Goal: Transaction & Acquisition: Purchase product/service

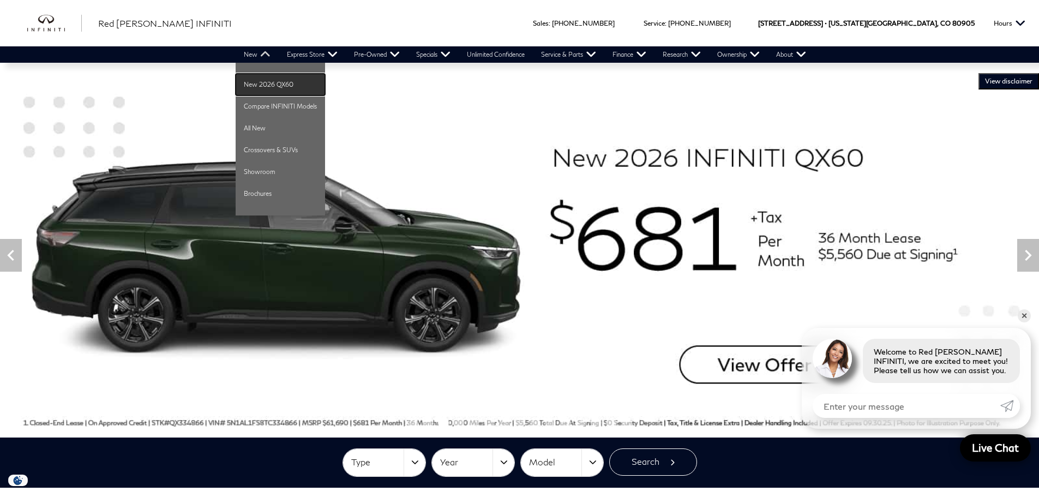
click at [284, 83] on link "New 2026 QX60" at bounding box center [280, 85] width 89 height 22
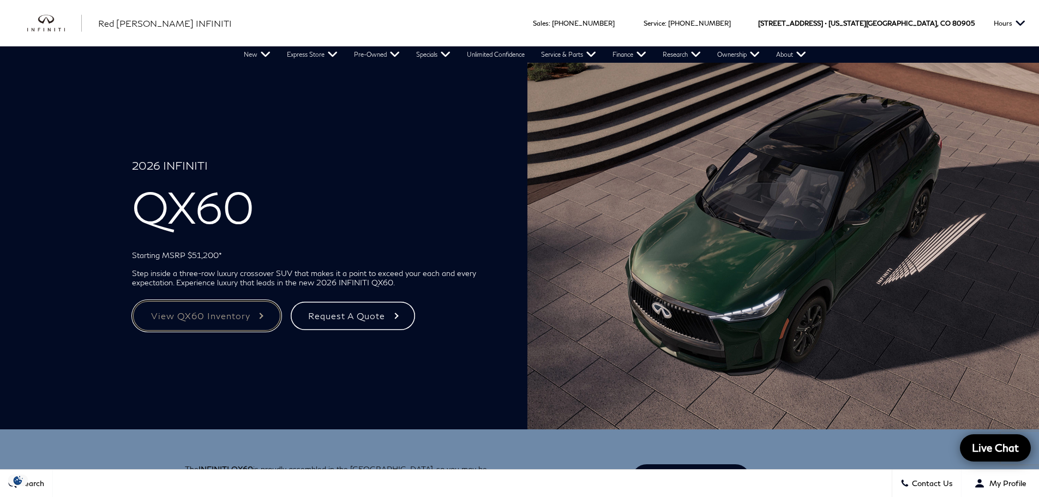
click at [220, 310] on link "View QX60 Inventory" at bounding box center [206, 316] width 149 height 32
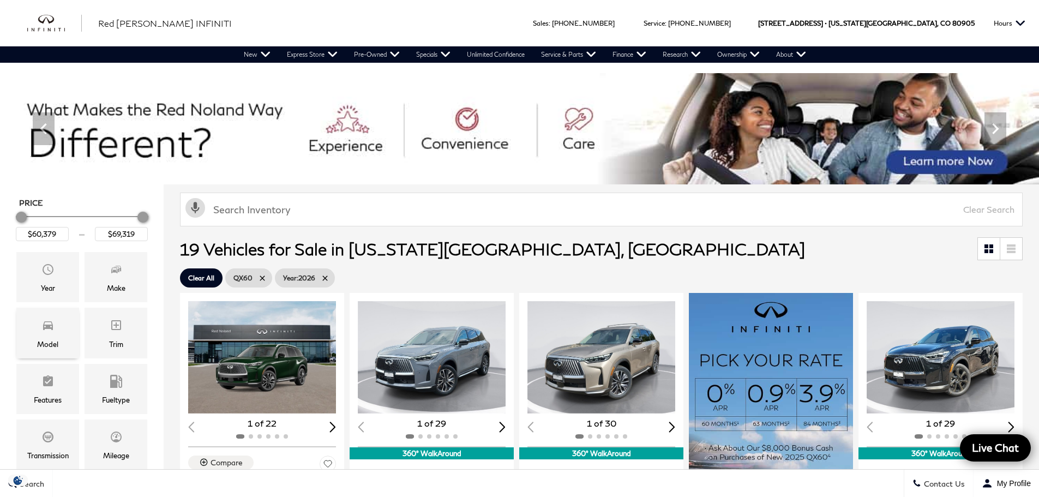
click at [43, 340] on div "Model" at bounding box center [47, 344] width 21 height 12
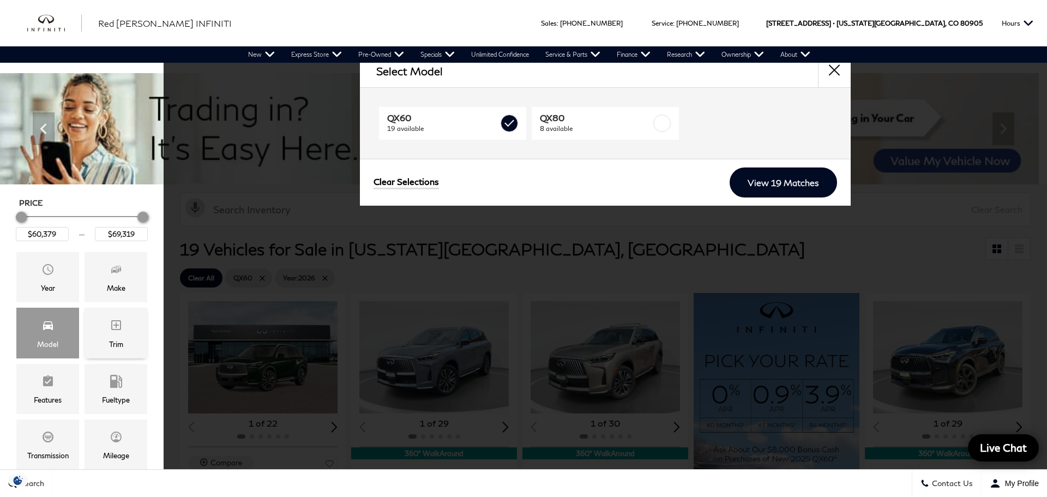
click at [116, 333] on span "Trim" at bounding box center [116, 327] width 13 height 22
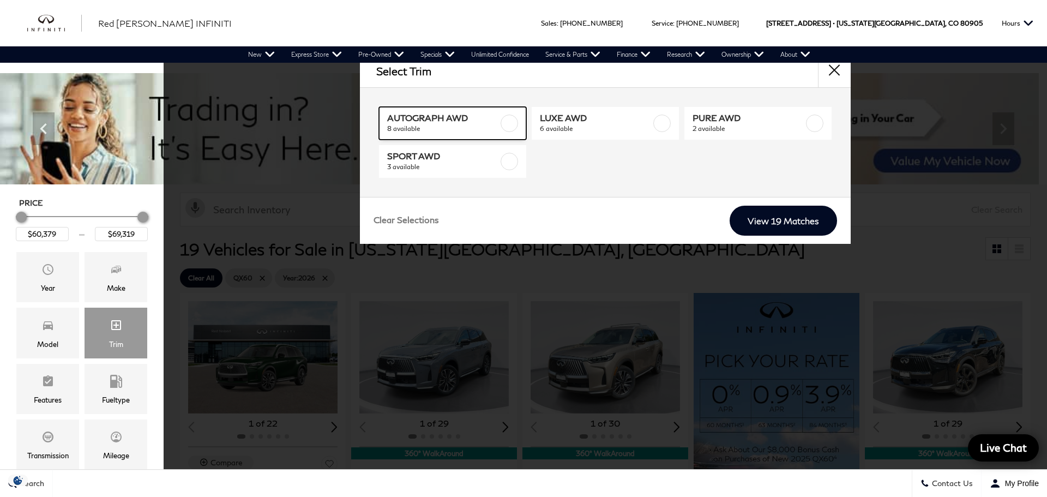
click at [511, 122] on label at bounding box center [509, 123] width 17 height 17
type input "$68,729"
type input "$69,284"
checkbox input "true"
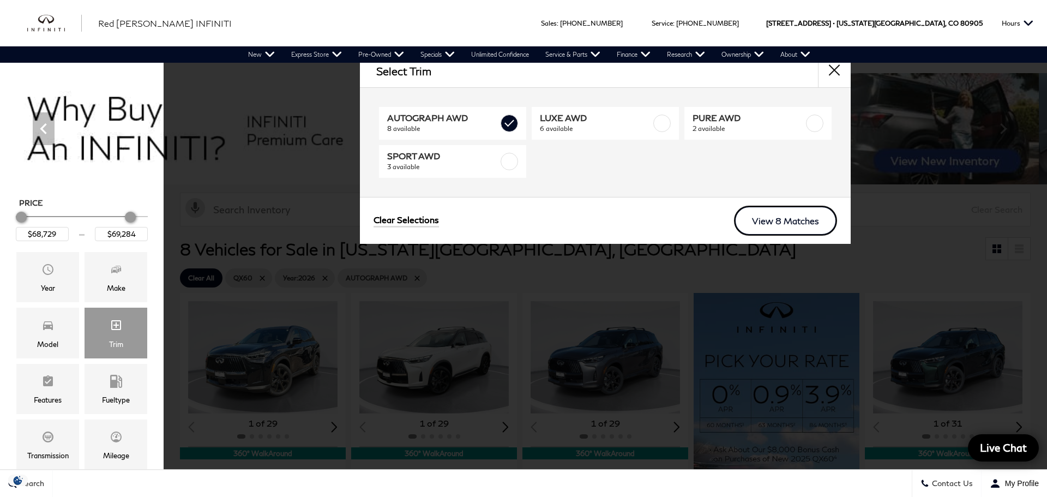
click at [778, 220] on link "View 8 Matches" at bounding box center [785, 221] width 103 height 30
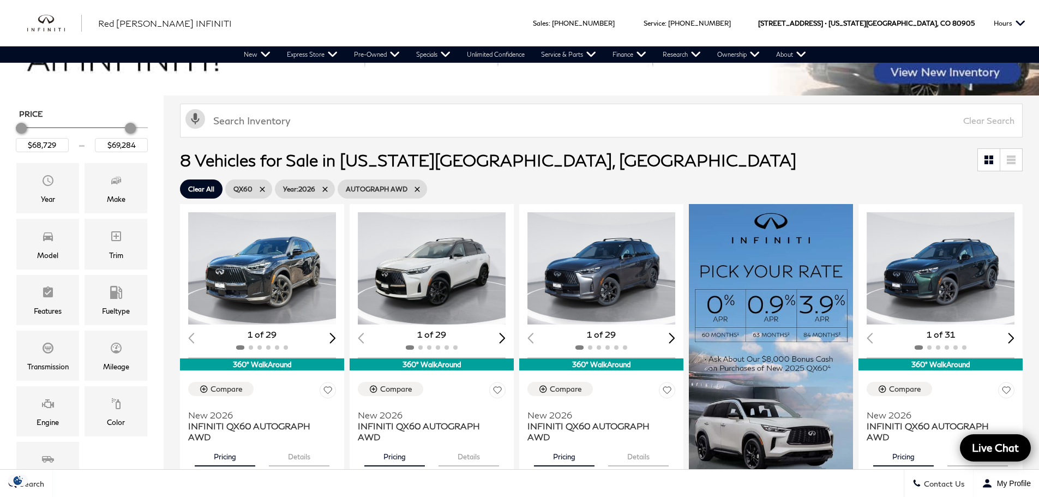
scroll to position [218, 0]
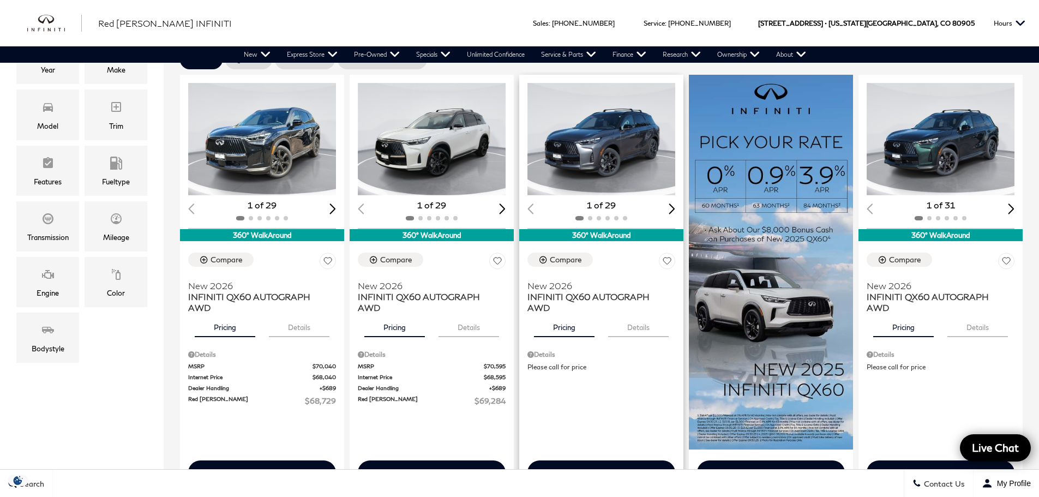
click at [592, 232] on div "360° WalkAround" at bounding box center [601, 235] width 164 height 12
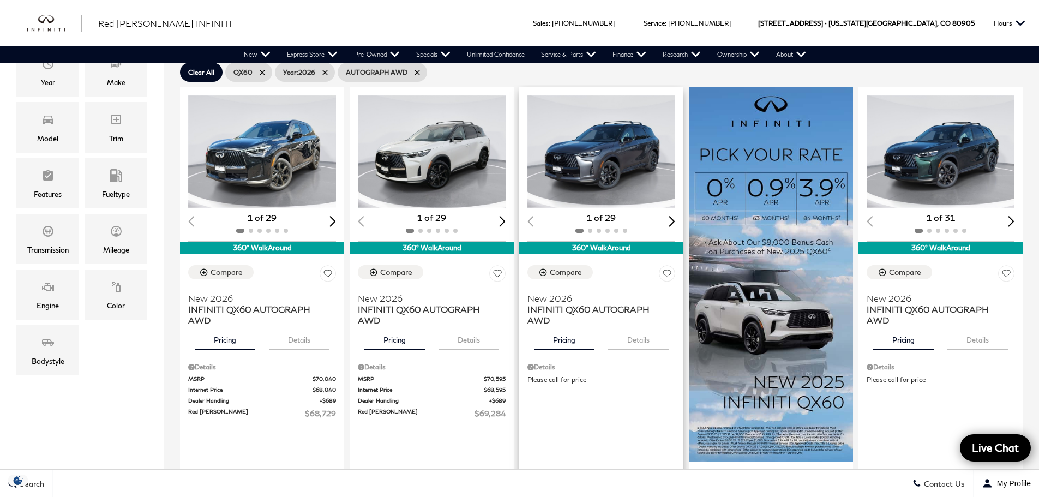
scroll to position [164, 0]
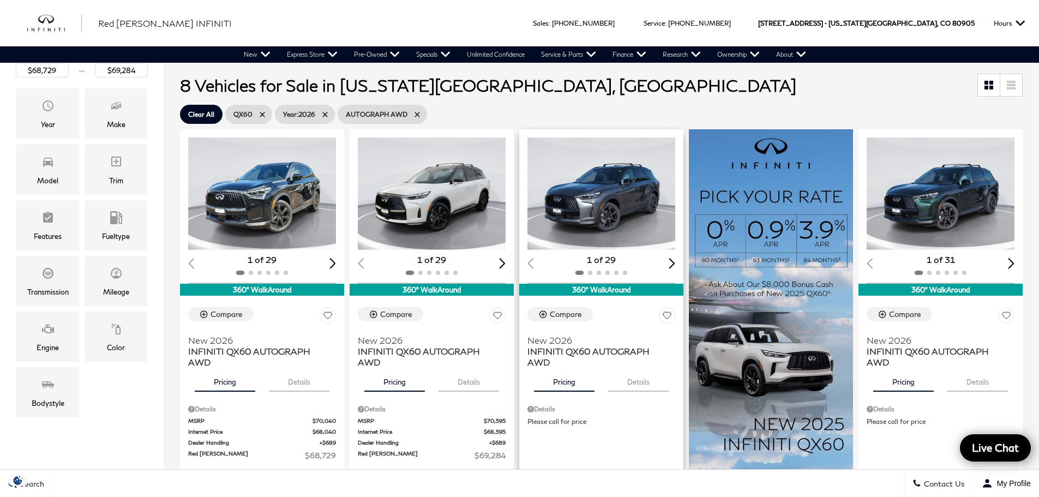
click at [609, 191] on img "1 / 2" at bounding box center [601, 193] width 149 height 112
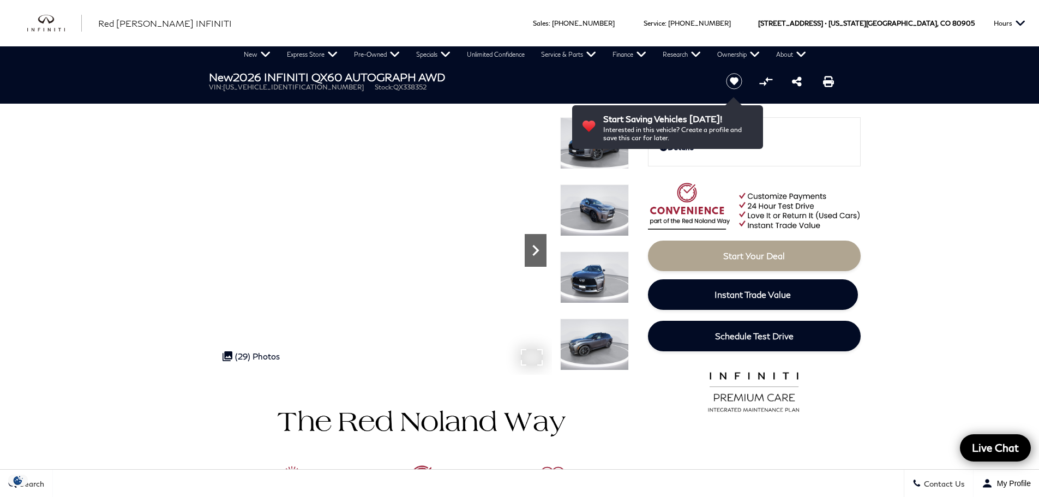
click at [537, 245] on icon "Next" at bounding box center [536, 250] width 22 height 22
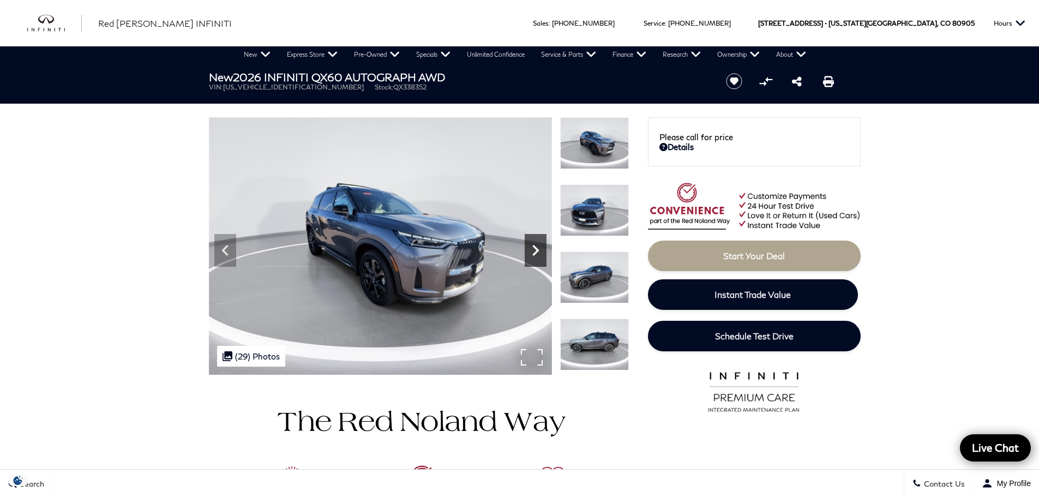
click at [535, 248] on icon "Next" at bounding box center [535, 250] width 7 height 11
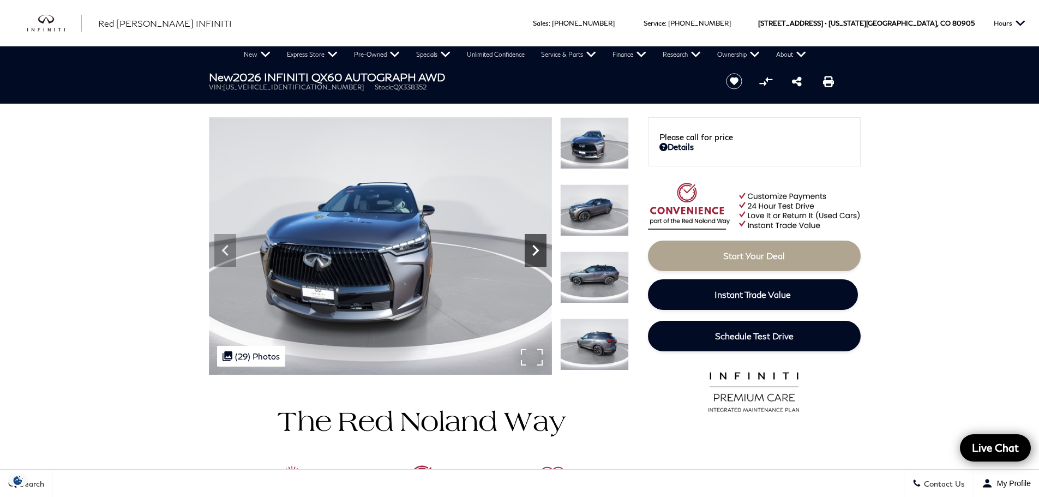
click at [535, 248] on icon "Next" at bounding box center [535, 250] width 7 height 11
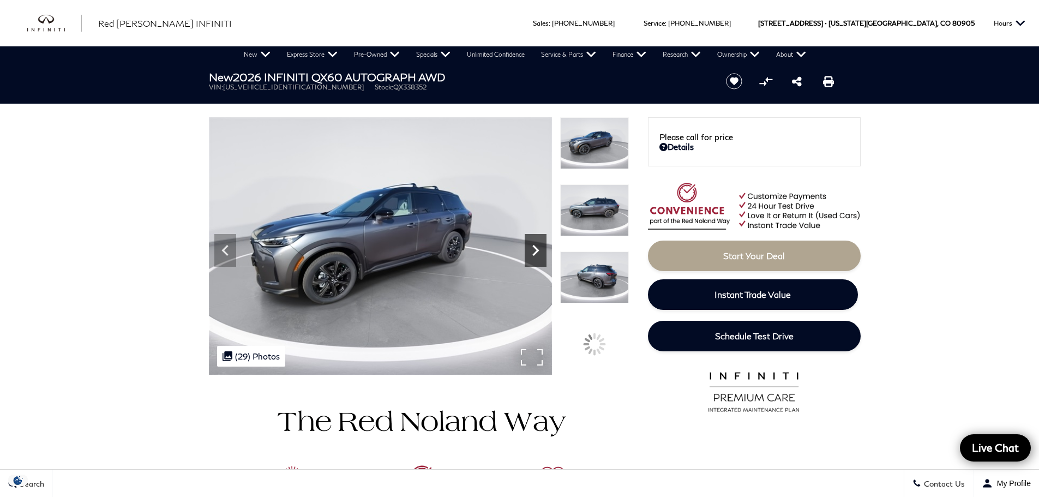
click at [535, 248] on icon "Next" at bounding box center [535, 250] width 7 height 11
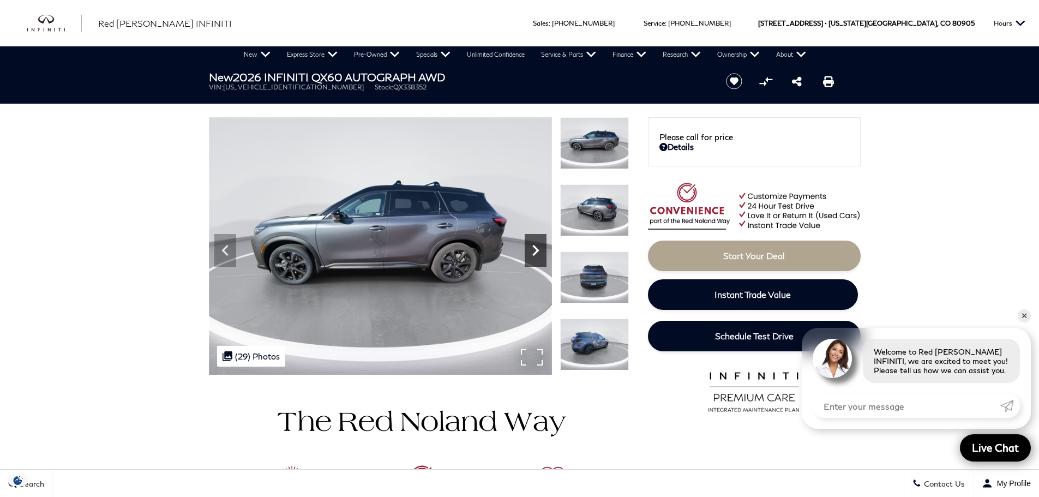
click at [535, 248] on icon "Next" at bounding box center [535, 250] width 7 height 11
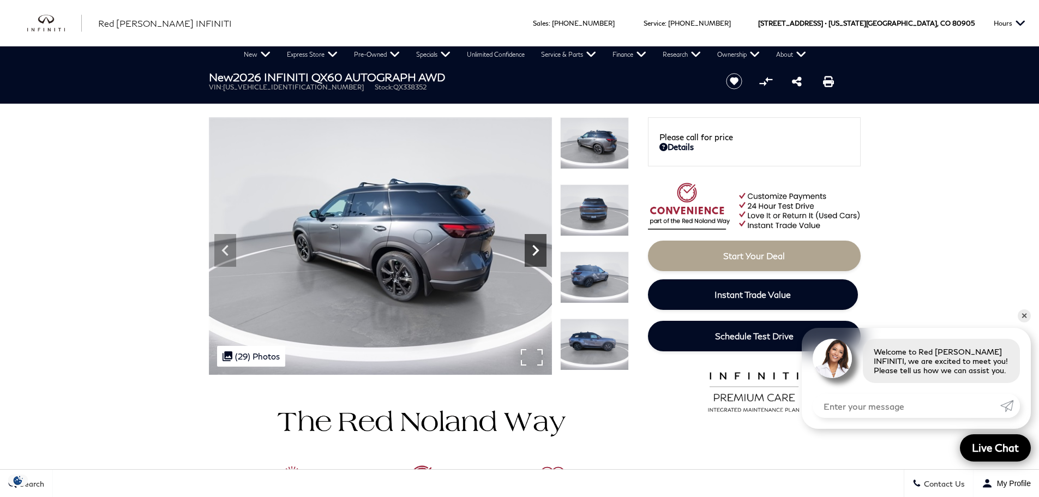
click at [535, 248] on icon "Next" at bounding box center [535, 250] width 7 height 11
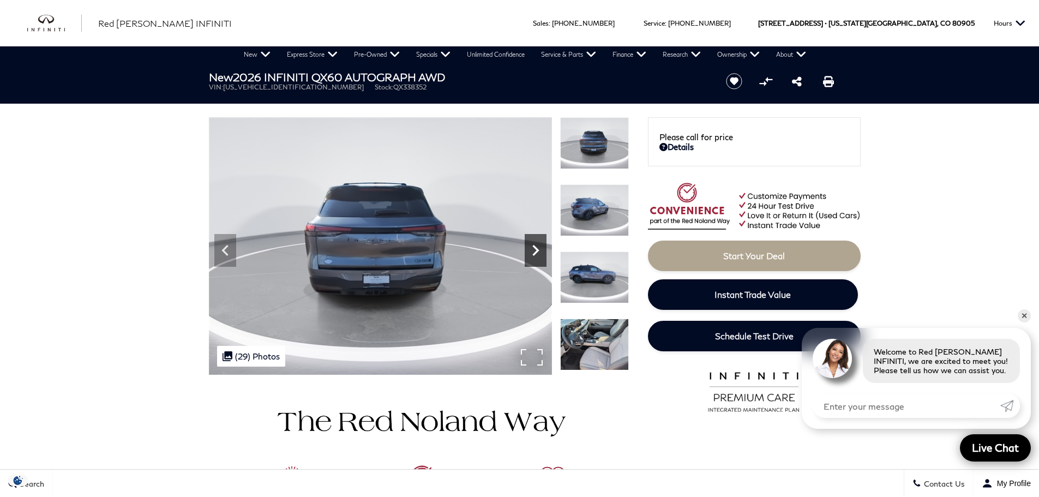
click at [535, 248] on icon "Next" at bounding box center [535, 250] width 7 height 11
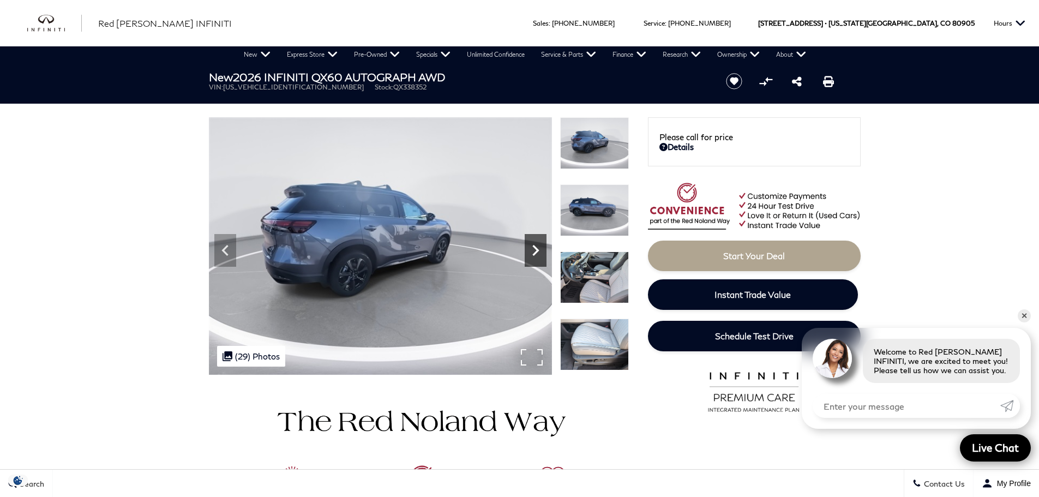
click at [535, 248] on icon "Next" at bounding box center [535, 250] width 7 height 11
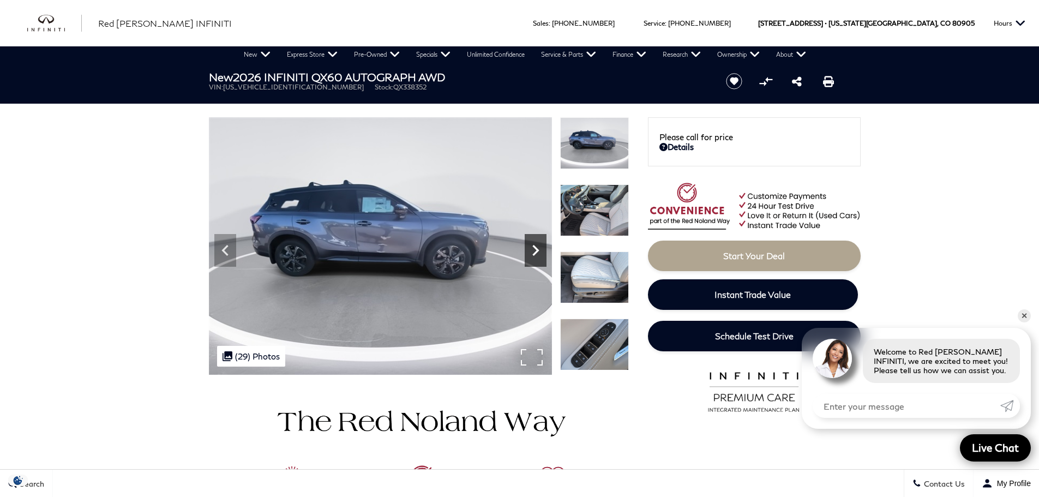
click at [535, 248] on icon "Next" at bounding box center [535, 250] width 7 height 11
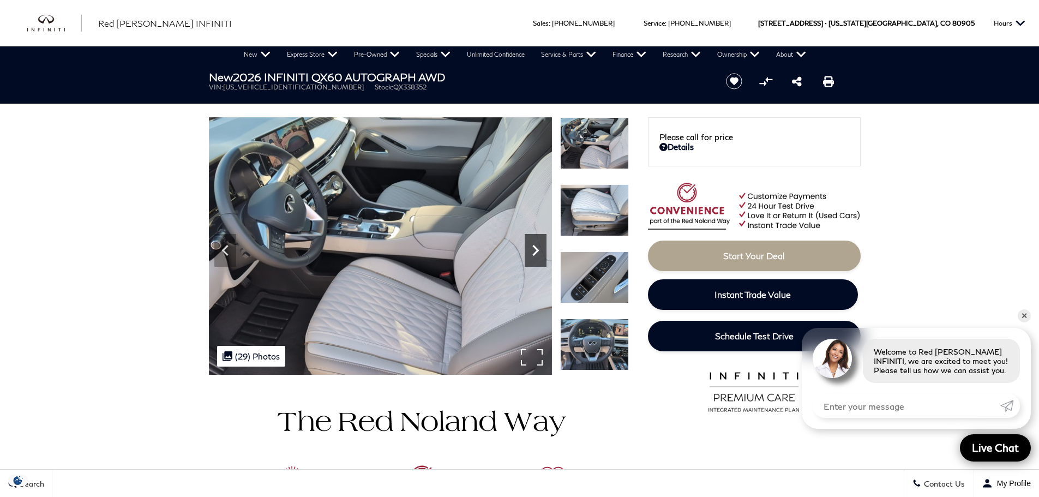
click at [535, 248] on icon "Next" at bounding box center [535, 250] width 7 height 11
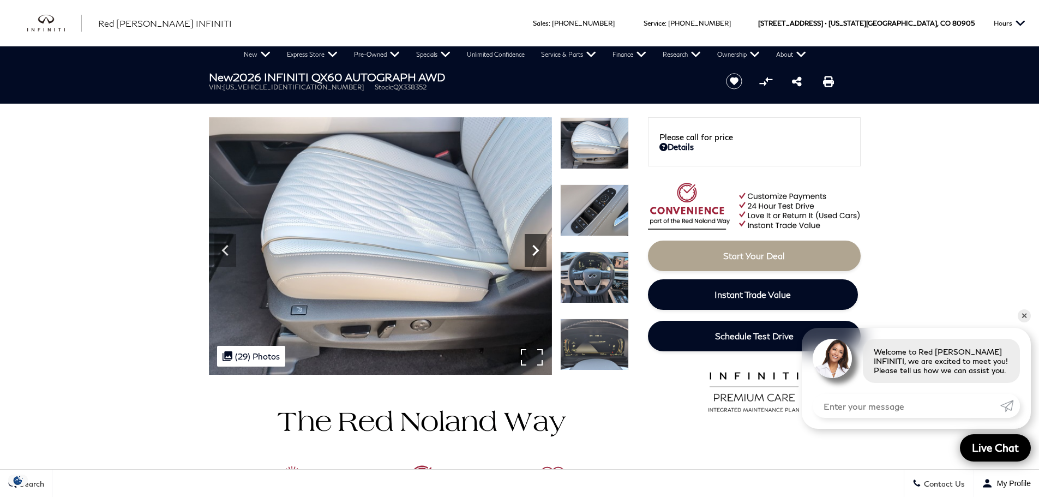
click at [535, 248] on icon "Next" at bounding box center [535, 250] width 7 height 11
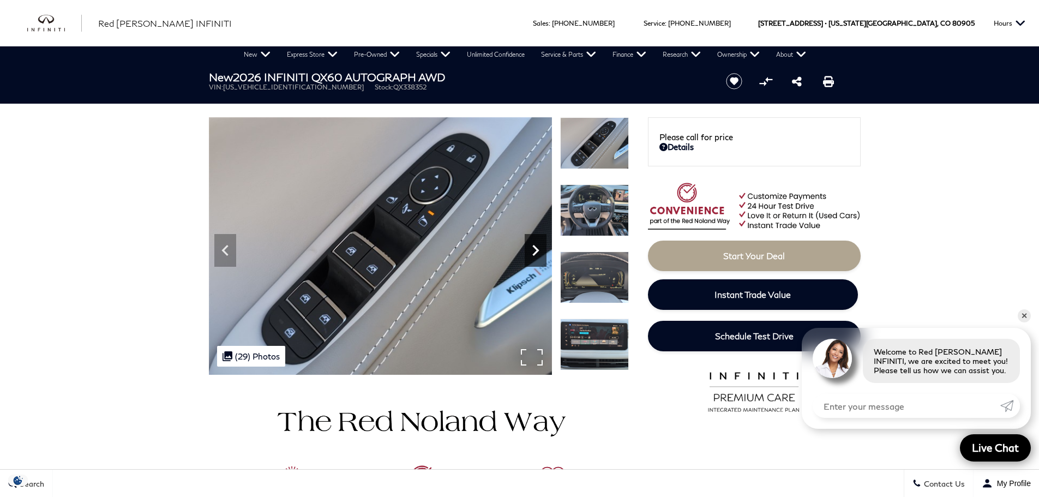
click at [535, 248] on icon "Next" at bounding box center [535, 250] width 7 height 11
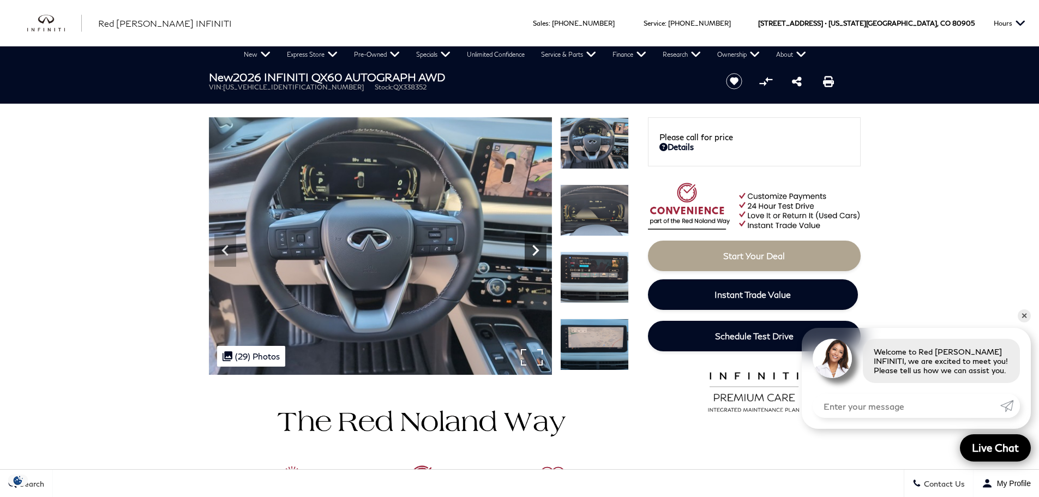
click at [535, 248] on icon "Next" at bounding box center [535, 250] width 7 height 11
